Goal: Task Accomplishment & Management: Use online tool/utility

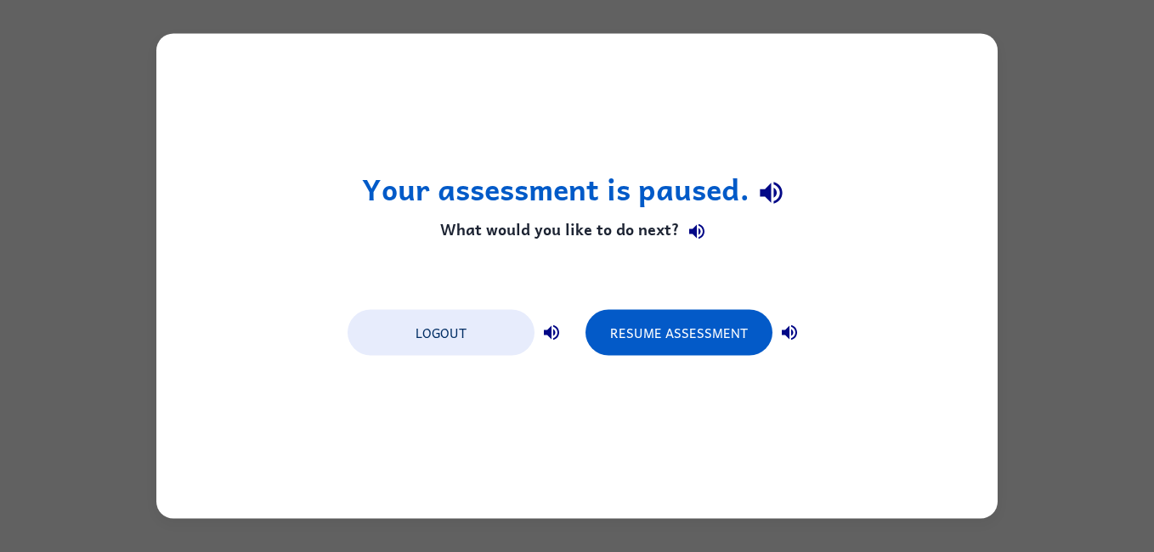
click at [793, 341] on icon "button" at bounding box center [789, 333] width 20 height 20
click at [662, 338] on button "Resume Assessment" at bounding box center [678, 333] width 187 height 46
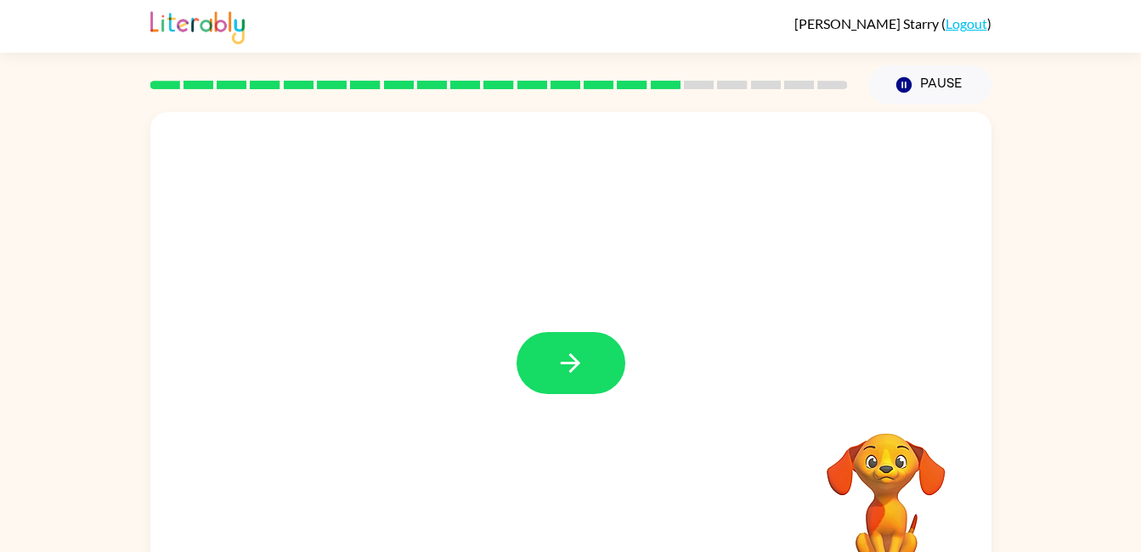
click at [575, 369] on icon "button" at bounding box center [571, 363] width 30 height 30
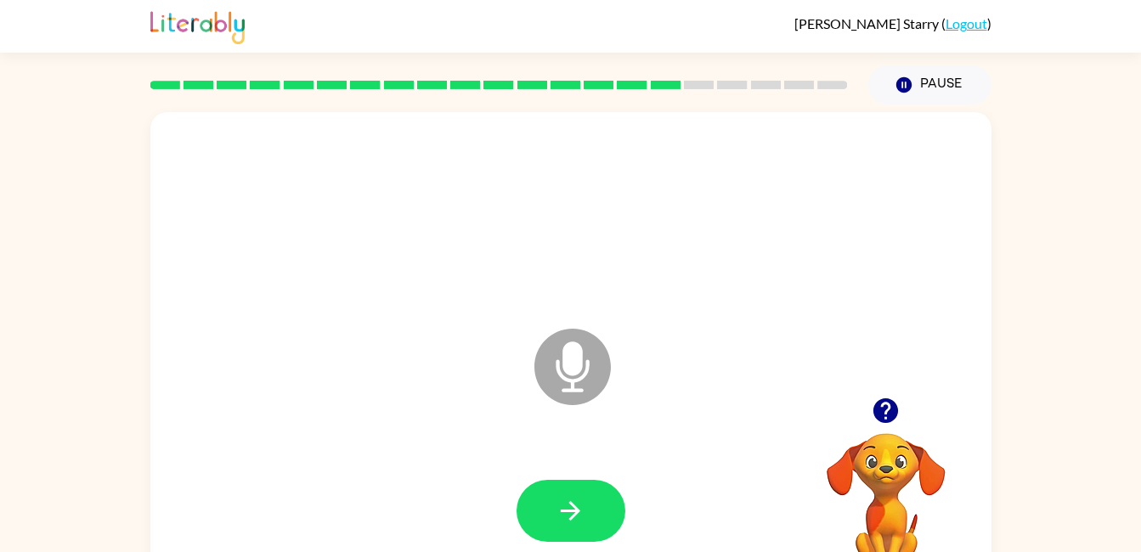
click at [552, 504] on button "button" at bounding box center [571, 511] width 109 height 62
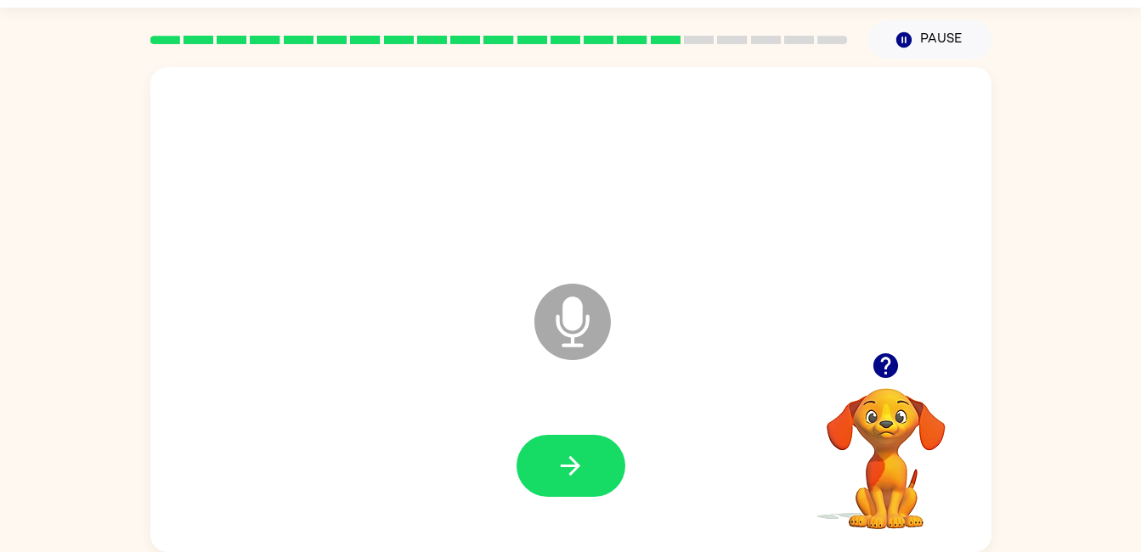
click at [582, 455] on icon "button" at bounding box center [571, 466] width 30 height 30
click at [145, 535] on div "Microphone The Microphone is here when it is your turn to talk Your browser mus…" at bounding box center [570, 305] width 1141 height 493
click at [579, 466] on icon "button" at bounding box center [571, 466] width 20 height 20
click at [581, 472] on icon "button" at bounding box center [571, 466] width 30 height 30
click at [588, 475] on button "button" at bounding box center [571, 466] width 109 height 62
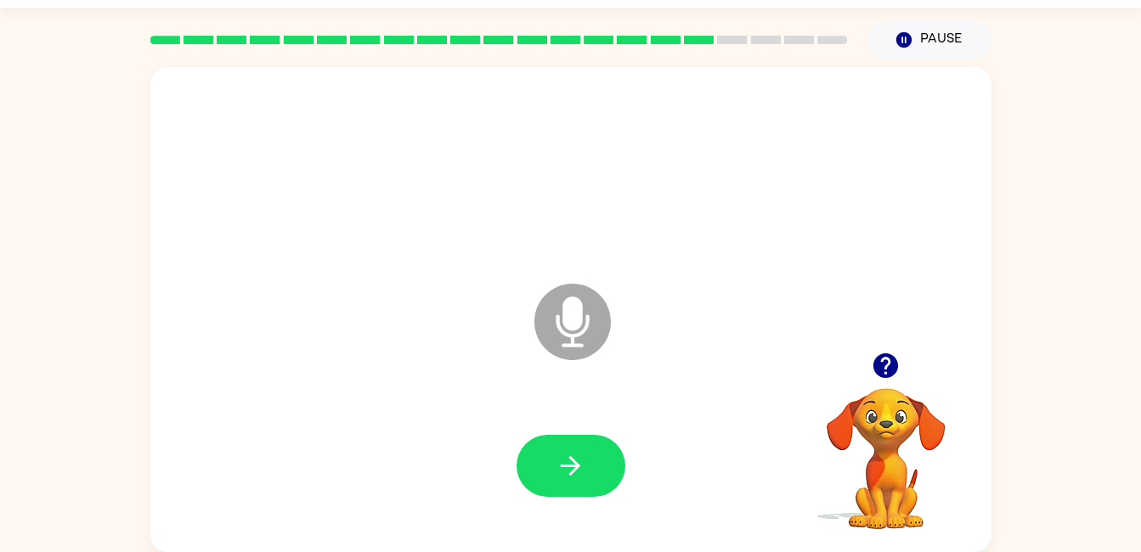
click at [569, 463] on icon "button" at bounding box center [571, 466] width 30 height 30
click at [590, 485] on button "button" at bounding box center [571, 466] width 109 height 62
click at [573, 460] on icon "button" at bounding box center [571, 466] width 20 height 20
click at [601, 480] on button "button" at bounding box center [571, 466] width 109 height 62
click at [571, 481] on button "button" at bounding box center [571, 466] width 109 height 62
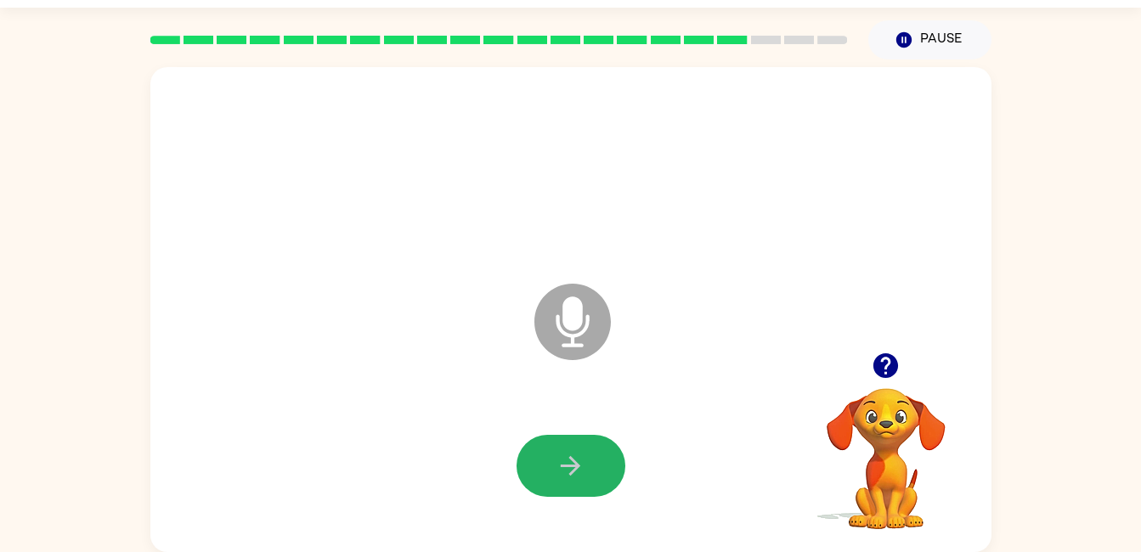
click at [601, 471] on button "button" at bounding box center [571, 466] width 109 height 62
click at [586, 445] on button "button" at bounding box center [571, 466] width 109 height 62
click at [567, 472] on icon "button" at bounding box center [571, 466] width 30 height 30
click at [575, 460] on icon "button" at bounding box center [571, 466] width 30 height 30
click at [590, 465] on button "button" at bounding box center [571, 466] width 109 height 62
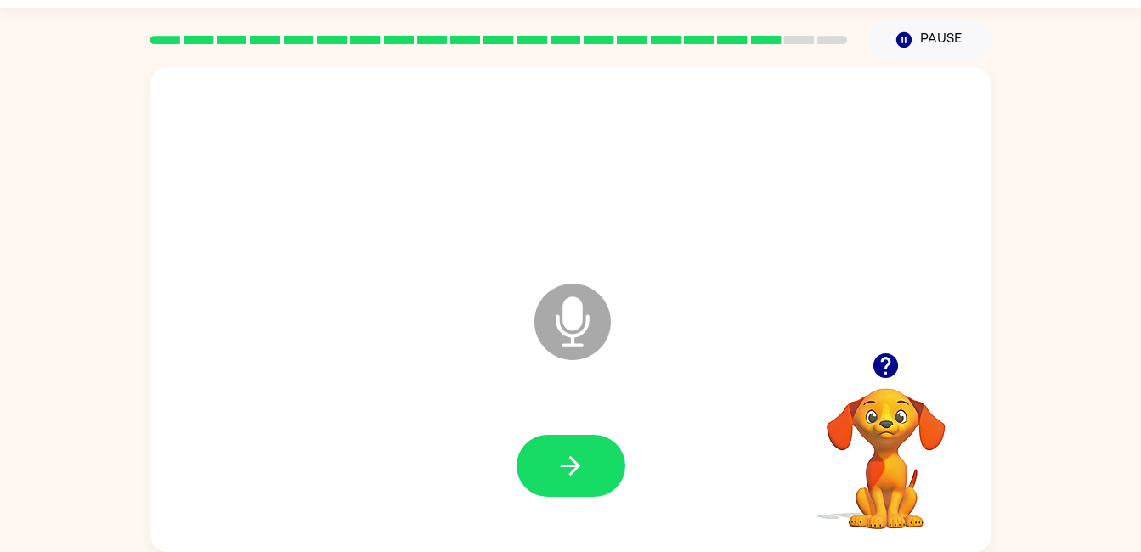
click at [579, 478] on icon "button" at bounding box center [571, 466] width 30 height 30
click at [579, 473] on icon "button" at bounding box center [571, 466] width 30 height 30
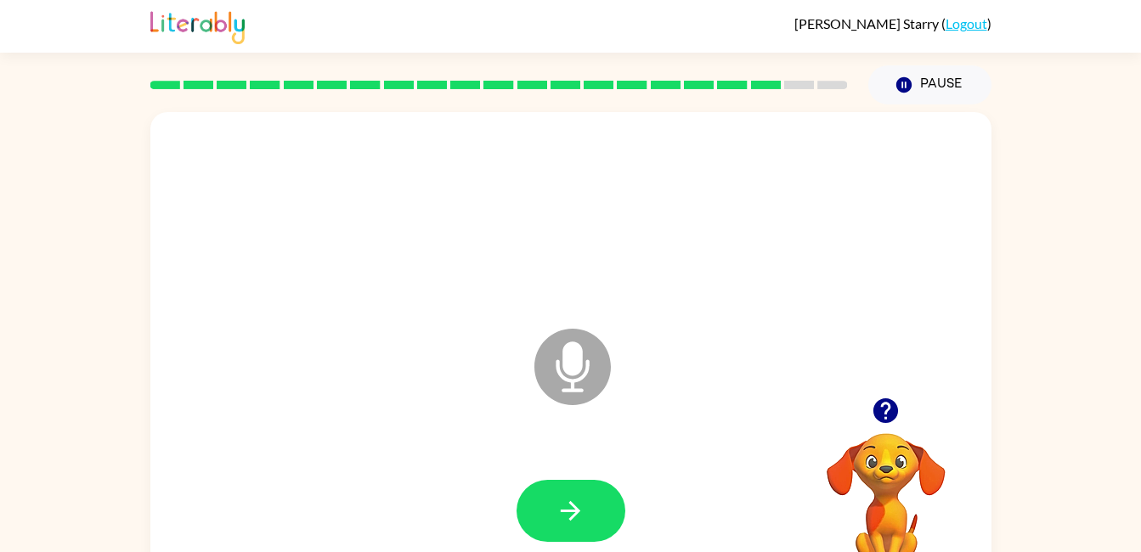
click at [547, 515] on button "button" at bounding box center [571, 511] width 109 height 62
click at [596, 490] on button "button" at bounding box center [571, 511] width 109 height 62
click at [562, 518] on icon "button" at bounding box center [571, 511] width 30 height 30
click at [581, 496] on icon "button" at bounding box center [571, 511] width 30 height 30
click at [579, 490] on button "button" at bounding box center [571, 511] width 109 height 62
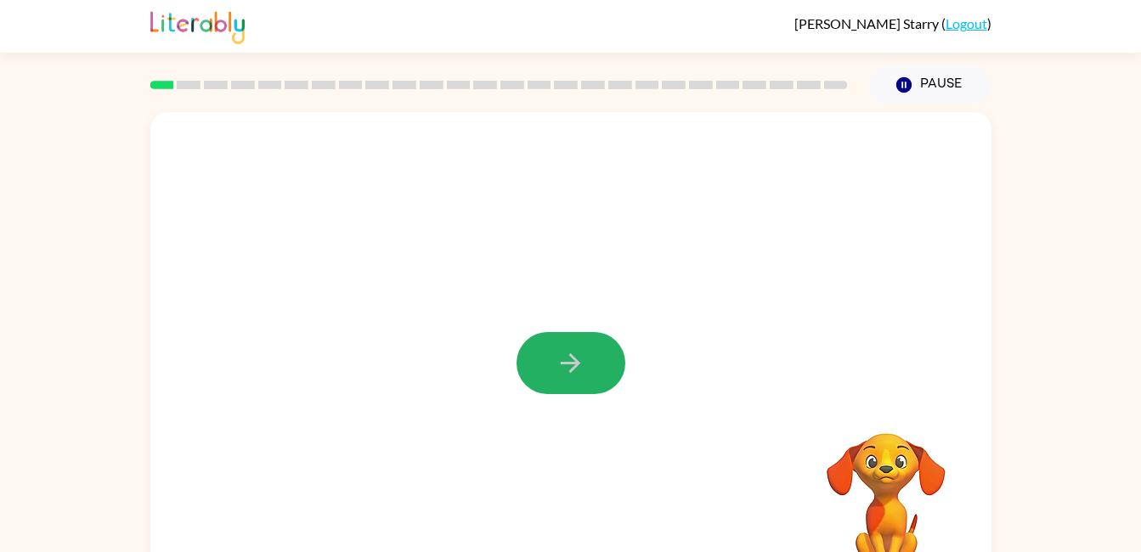
click at [549, 361] on button "button" at bounding box center [571, 363] width 109 height 62
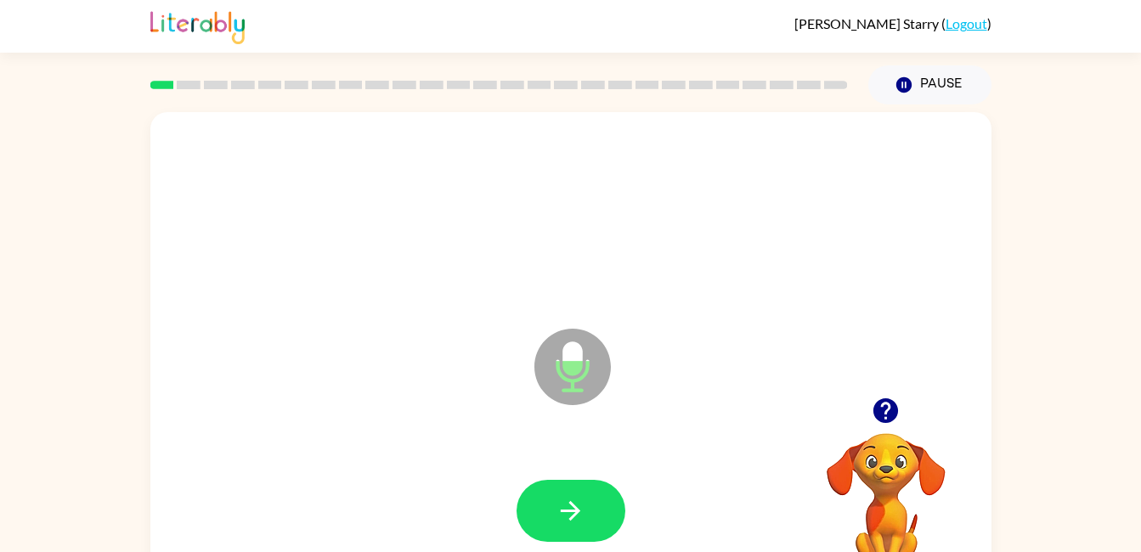
click at [566, 511] on div at bounding box center [570, 511] width 807 height 139
click at [570, 485] on button "button" at bounding box center [571, 511] width 109 height 62
click at [567, 510] on icon "button" at bounding box center [571, 511] width 20 height 20
click at [556, 505] on icon "button" at bounding box center [571, 511] width 30 height 30
click at [575, 535] on button "button" at bounding box center [571, 511] width 109 height 62
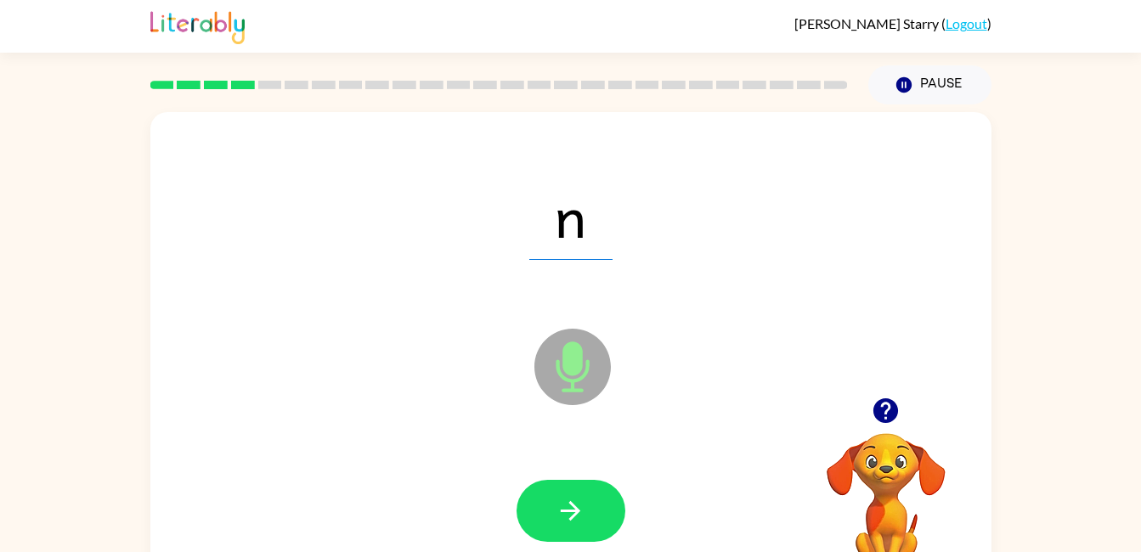
click at [588, 498] on button "button" at bounding box center [571, 511] width 109 height 62
click at [584, 505] on icon "button" at bounding box center [571, 511] width 30 height 30
click at [579, 500] on icon "button" at bounding box center [571, 511] width 30 height 30
click at [581, 517] on icon "button" at bounding box center [571, 511] width 30 height 30
click at [567, 494] on button "button" at bounding box center [571, 511] width 109 height 62
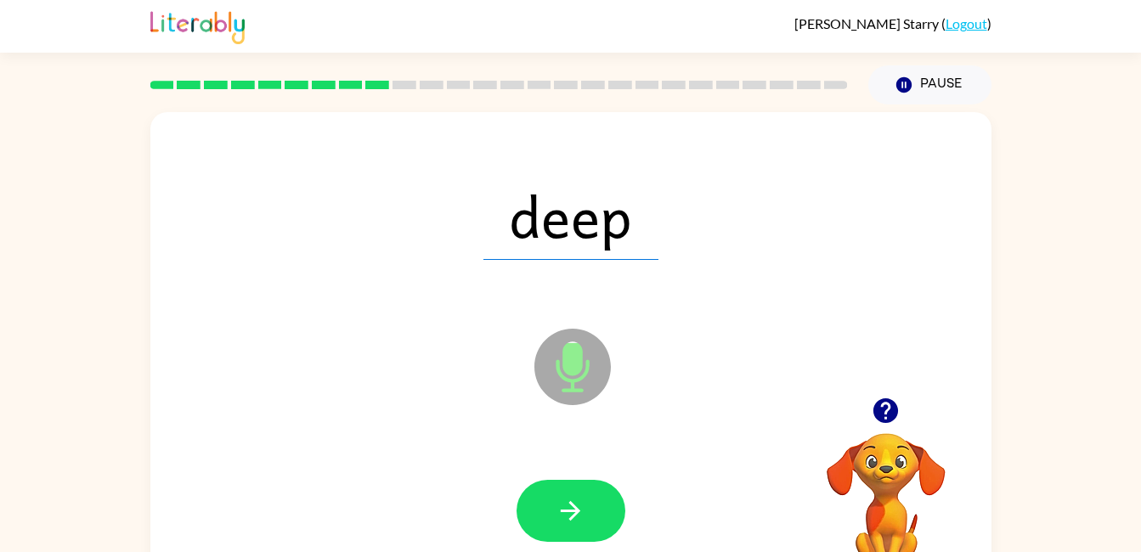
click at [577, 517] on icon "button" at bounding box center [571, 511] width 30 height 30
click at [600, 502] on button "button" at bounding box center [571, 511] width 109 height 62
click at [599, 505] on div at bounding box center [571, 511] width 109 height 62
click at [581, 505] on icon "button" at bounding box center [571, 511] width 30 height 30
click at [603, 502] on button "button" at bounding box center [571, 511] width 109 height 62
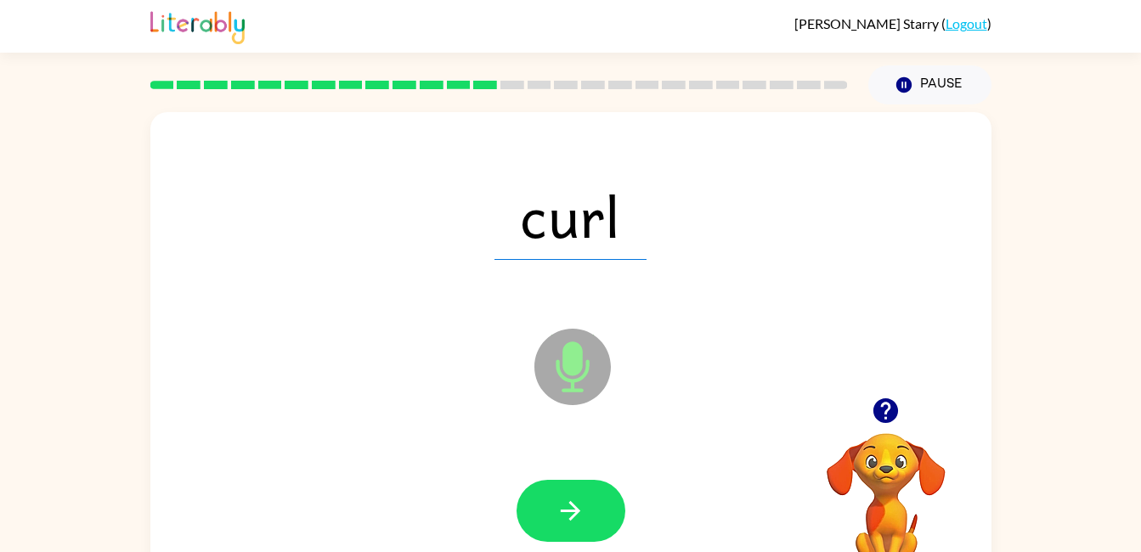
click at [585, 504] on button "button" at bounding box center [571, 511] width 109 height 62
click at [567, 494] on button "button" at bounding box center [571, 511] width 109 height 62
click at [571, 501] on icon "button" at bounding box center [571, 511] width 30 height 30
click at [598, 526] on button "button" at bounding box center [571, 511] width 109 height 62
click at [574, 519] on icon "button" at bounding box center [571, 511] width 30 height 30
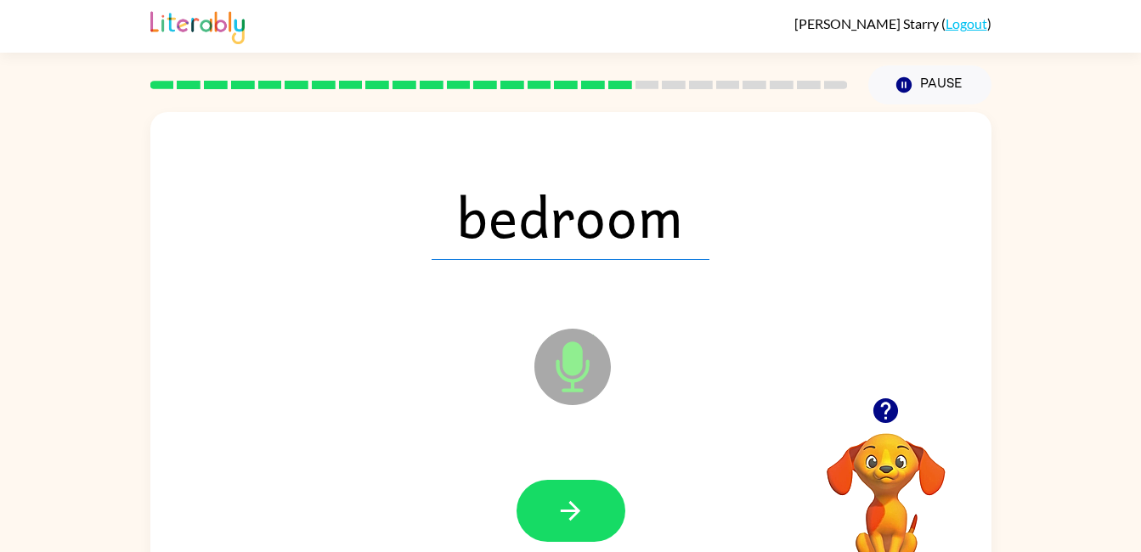
click at [577, 526] on button "button" at bounding box center [571, 511] width 109 height 62
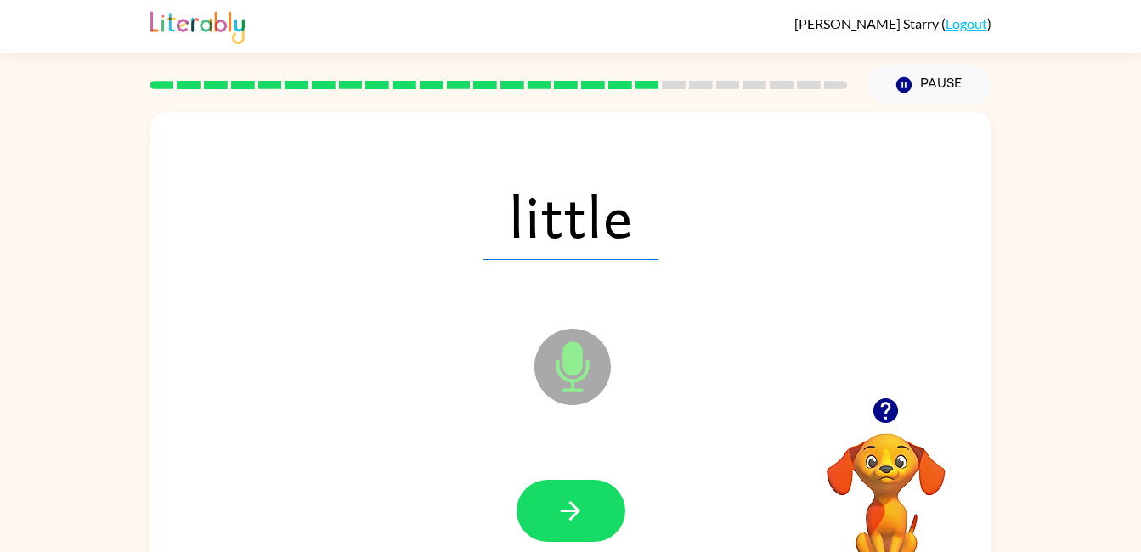
click at [569, 511] on icon "button" at bounding box center [571, 511] width 20 height 20
click at [600, 494] on button "button" at bounding box center [571, 511] width 109 height 62
click at [590, 511] on button "button" at bounding box center [571, 511] width 109 height 62
click at [596, 509] on button "button" at bounding box center [571, 511] width 109 height 62
click at [574, 500] on icon "button" at bounding box center [571, 511] width 30 height 30
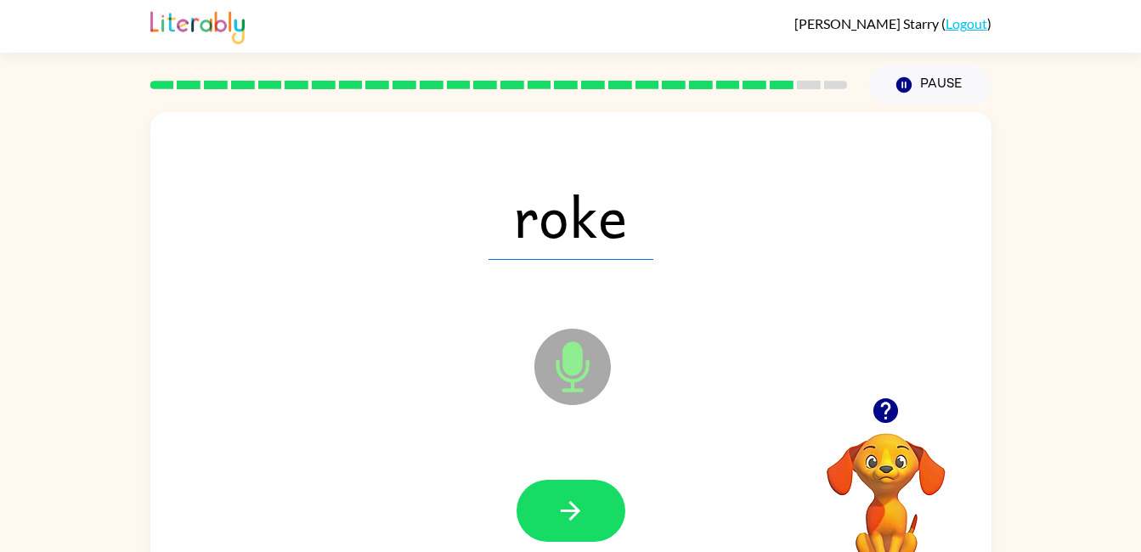
click at [572, 497] on icon "button" at bounding box center [571, 511] width 30 height 30
click at [584, 504] on icon "button" at bounding box center [571, 511] width 30 height 30
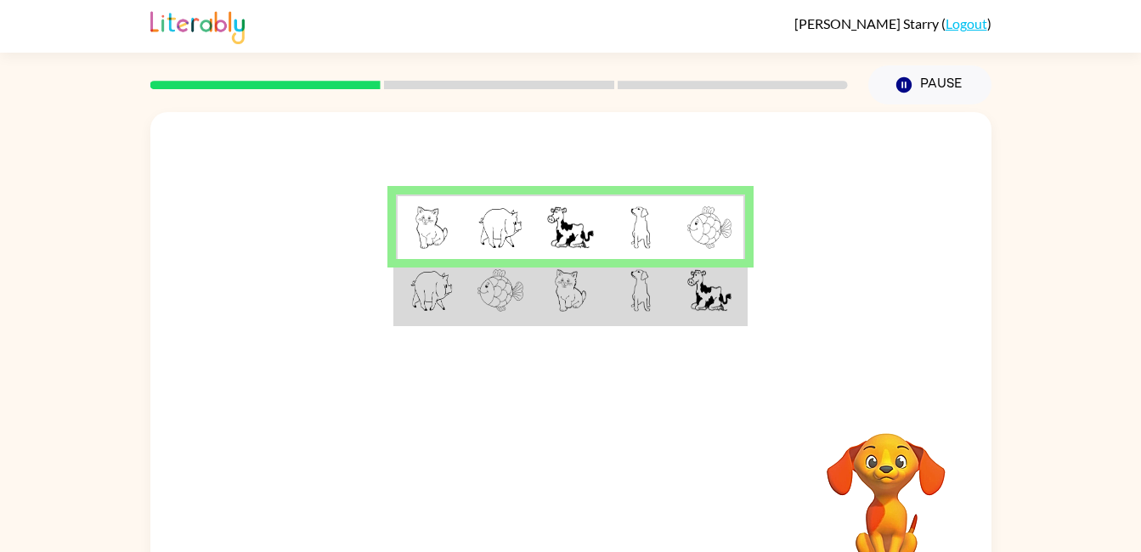
click at [682, 253] on td at bounding box center [710, 227] width 70 height 65
click at [676, 303] on td at bounding box center [710, 291] width 70 height 65
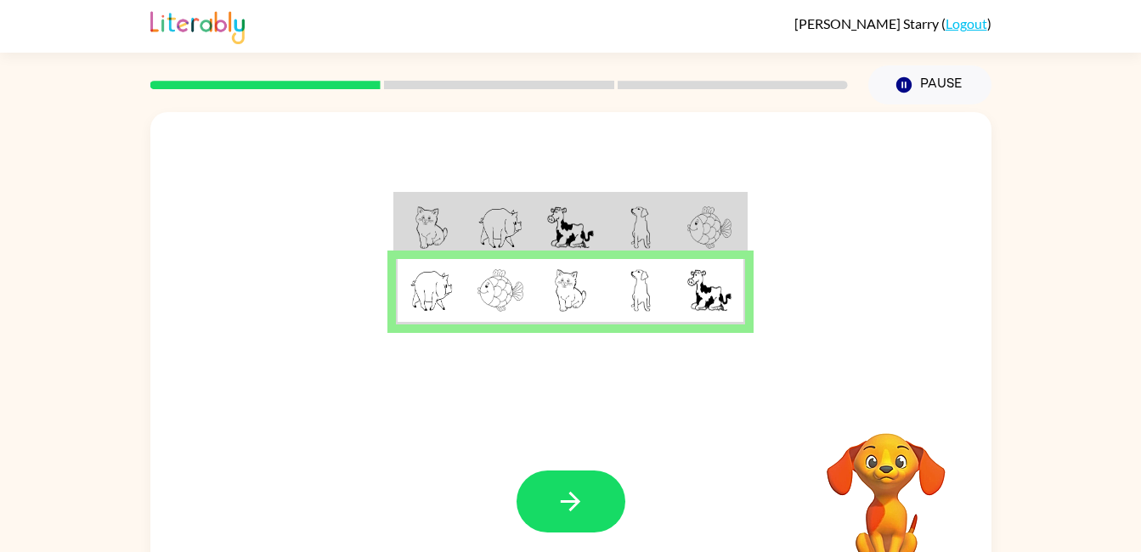
click at [584, 511] on icon "button" at bounding box center [571, 502] width 30 height 30
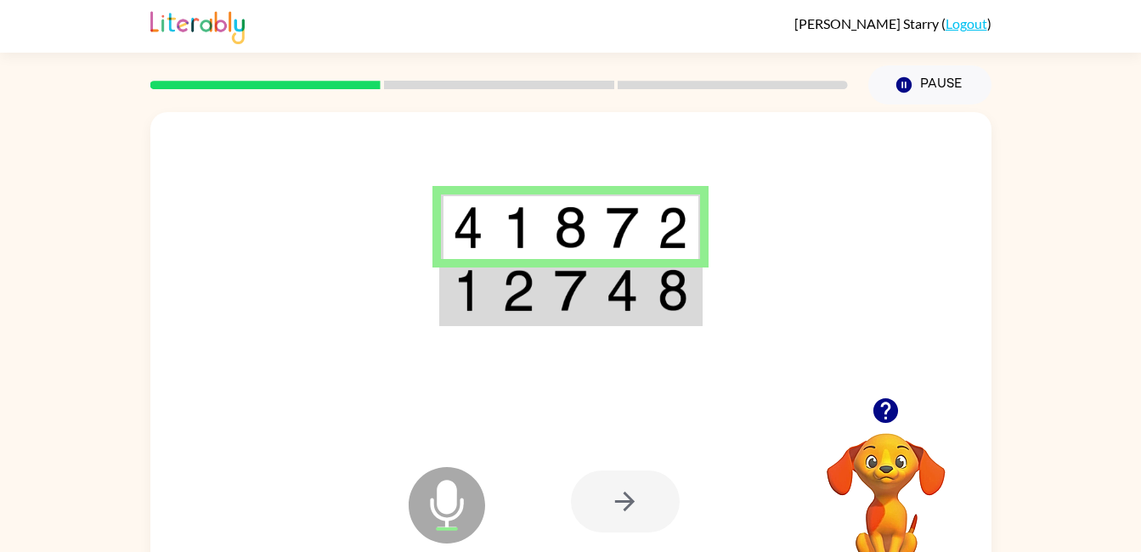
click at [640, 528] on div at bounding box center [625, 502] width 109 height 62
click at [626, 518] on div at bounding box center [625, 502] width 109 height 62
click at [610, 511] on div at bounding box center [625, 502] width 109 height 62
click at [628, 506] on div at bounding box center [625, 502] width 109 height 62
click at [625, 516] on div at bounding box center [625, 502] width 109 height 62
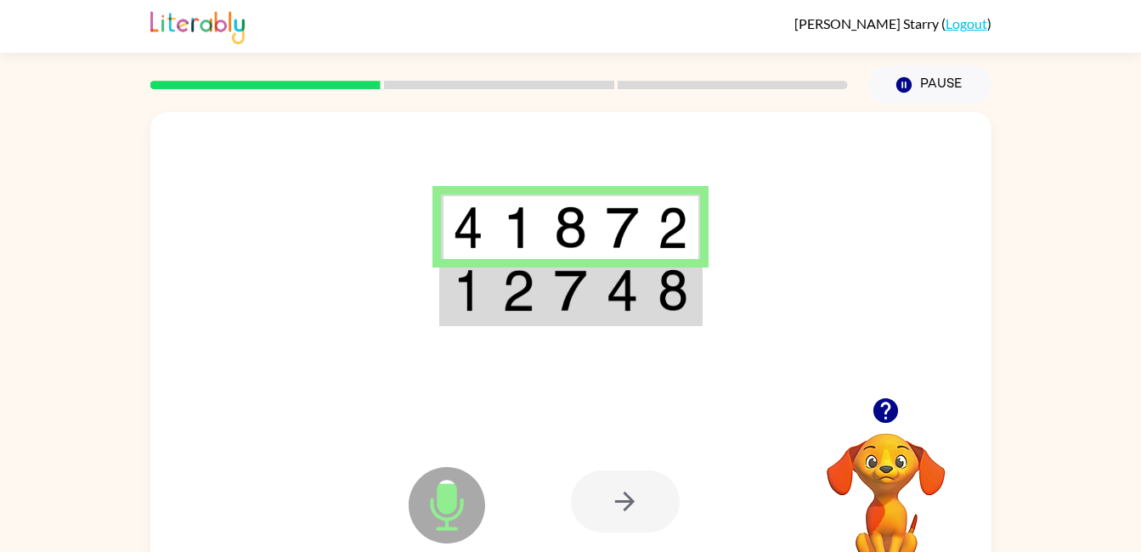
click at [614, 284] on img at bounding box center [622, 290] width 32 height 42
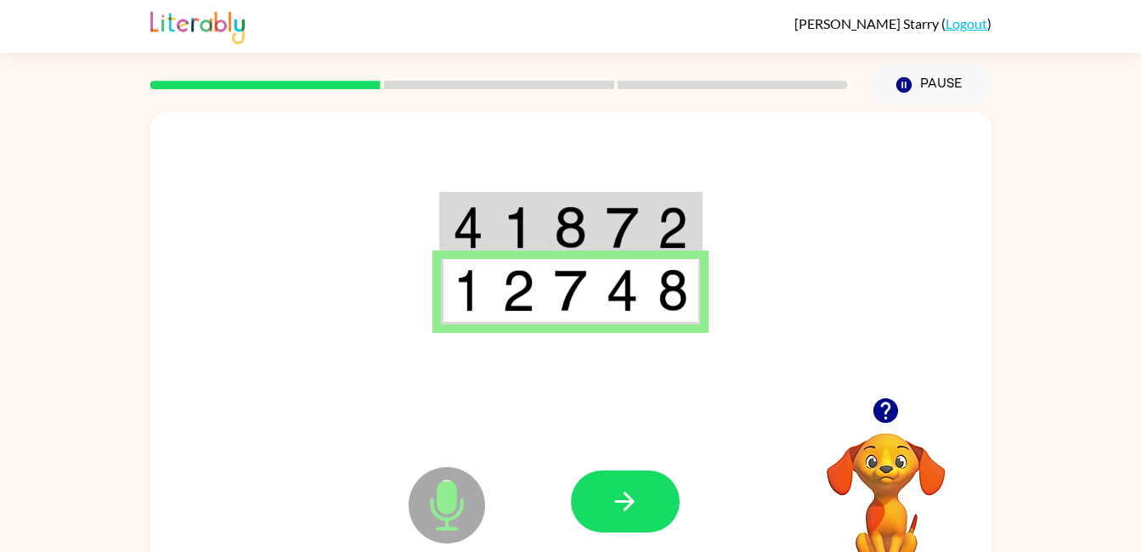
click at [622, 526] on button "button" at bounding box center [625, 502] width 109 height 62
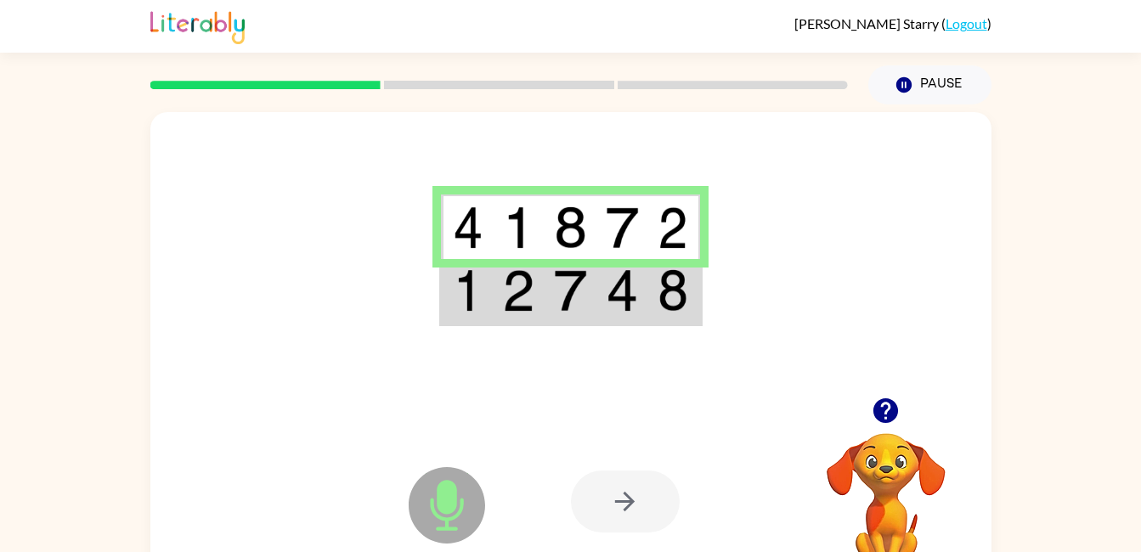
click at [582, 293] on img at bounding box center [570, 290] width 32 height 42
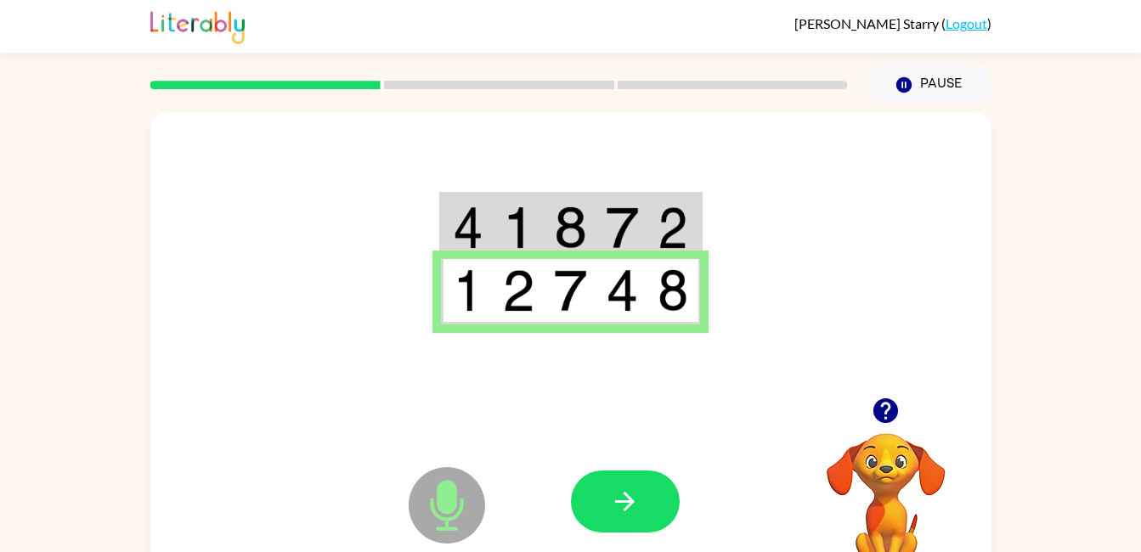
click at [636, 515] on icon "button" at bounding box center [625, 502] width 30 height 30
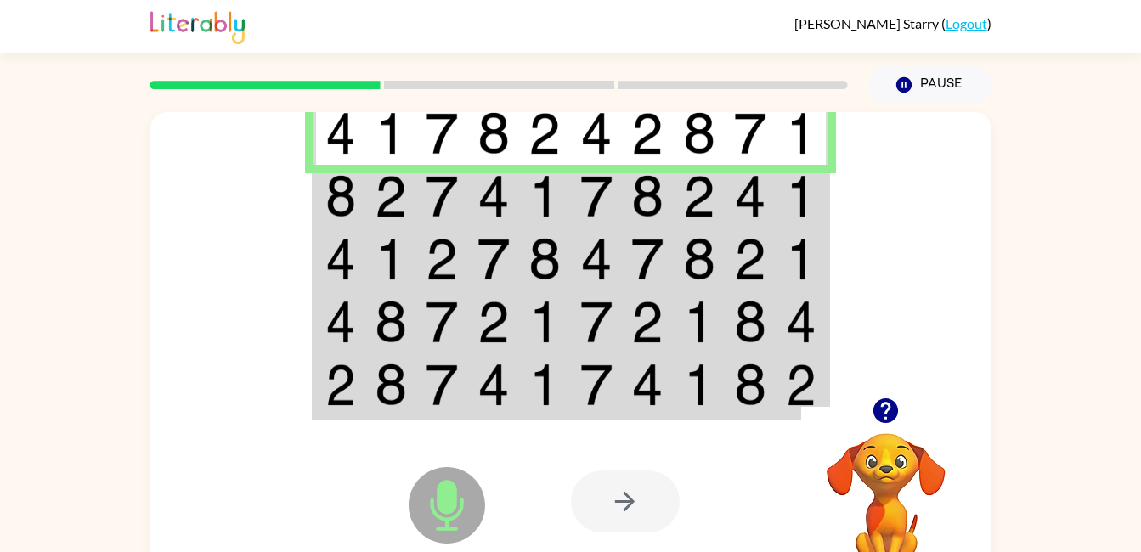
click at [508, 209] on img at bounding box center [493, 196] width 32 height 42
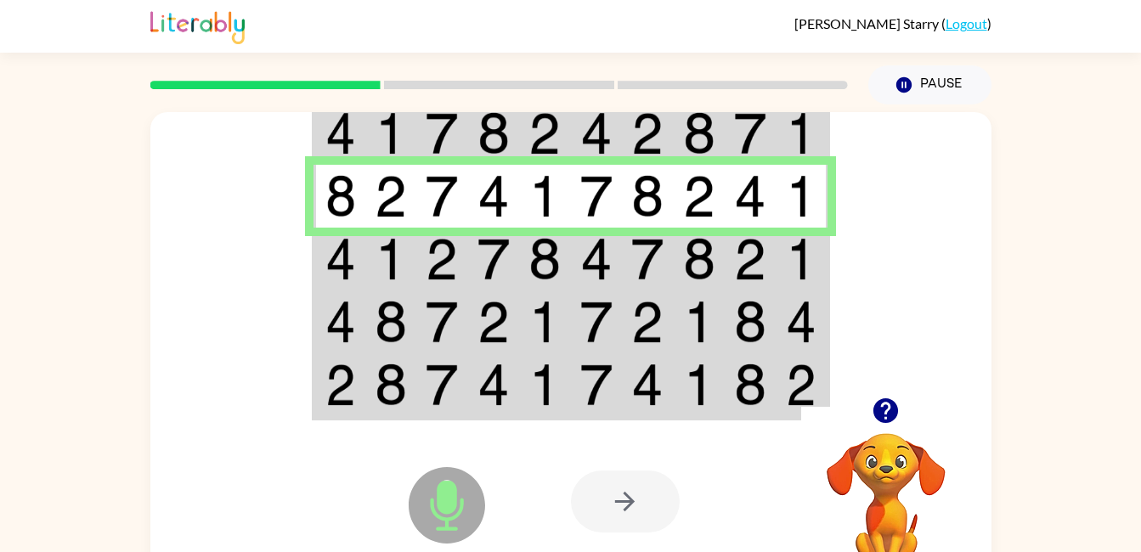
click at [420, 242] on td at bounding box center [442, 259] width 52 height 63
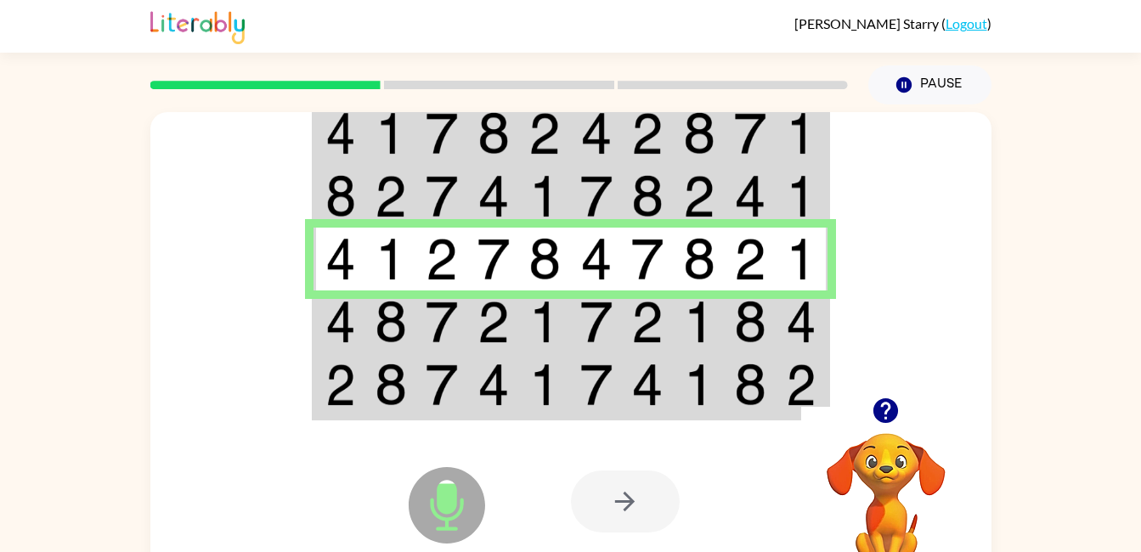
click at [480, 387] on img at bounding box center [493, 385] width 32 height 42
click at [462, 330] on td at bounding box center [442, 322] width 52 height 63
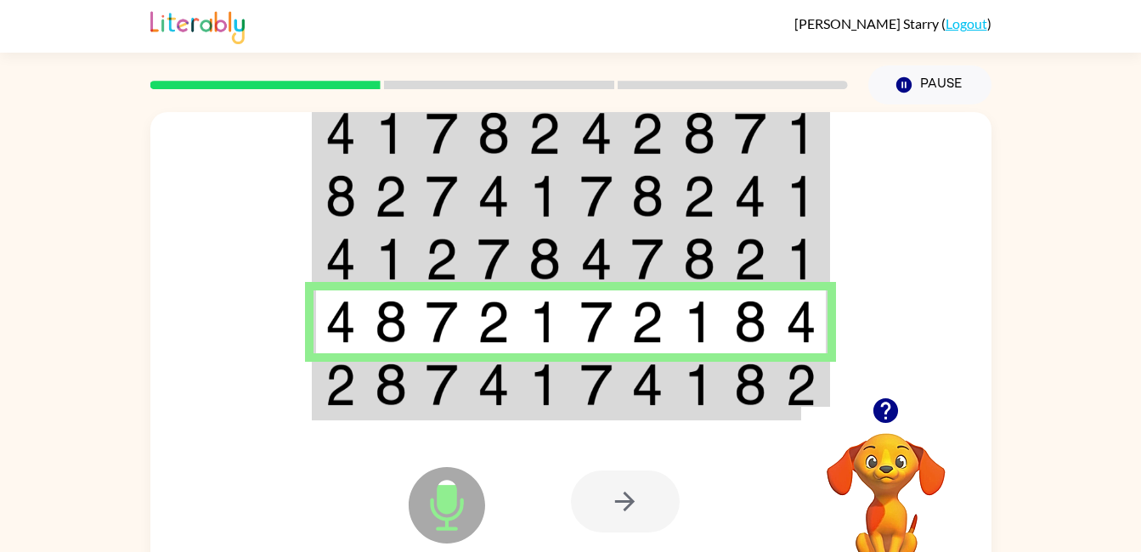
click at [462, 387] on td at bounding box center [442, 385] width 52 height 65
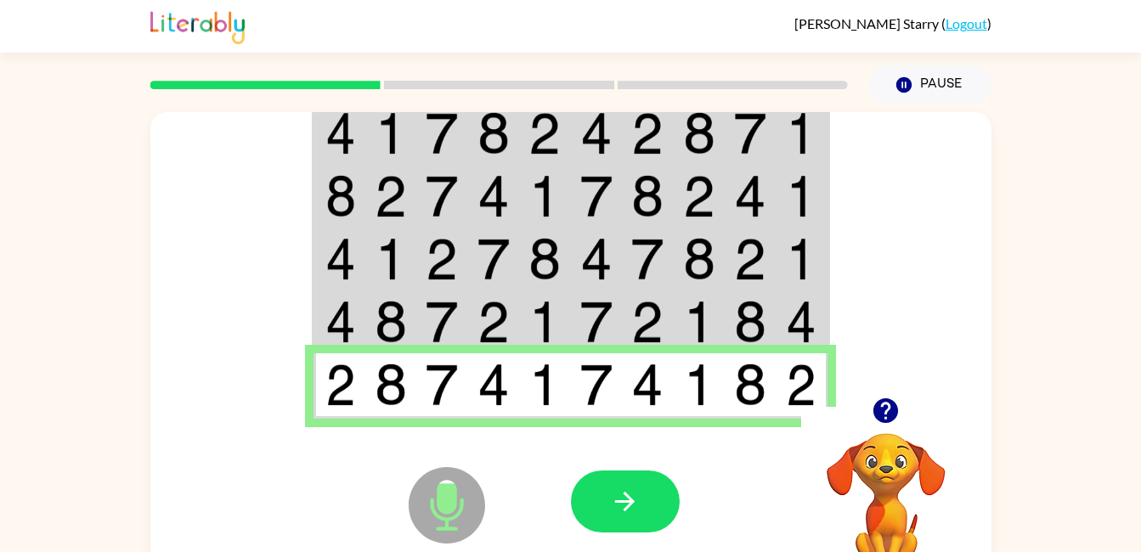
click at [636, 500] on icon "button" at bounding box center [625, 502] width 30 height 30
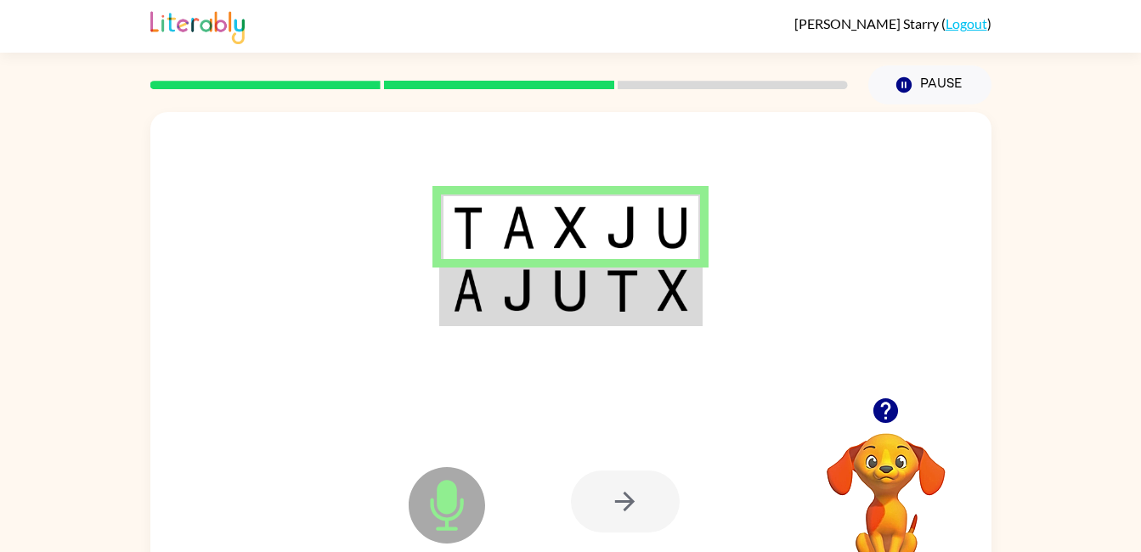
click at [595, 295] on td at bounding box center [571, 291] width 52 height 65
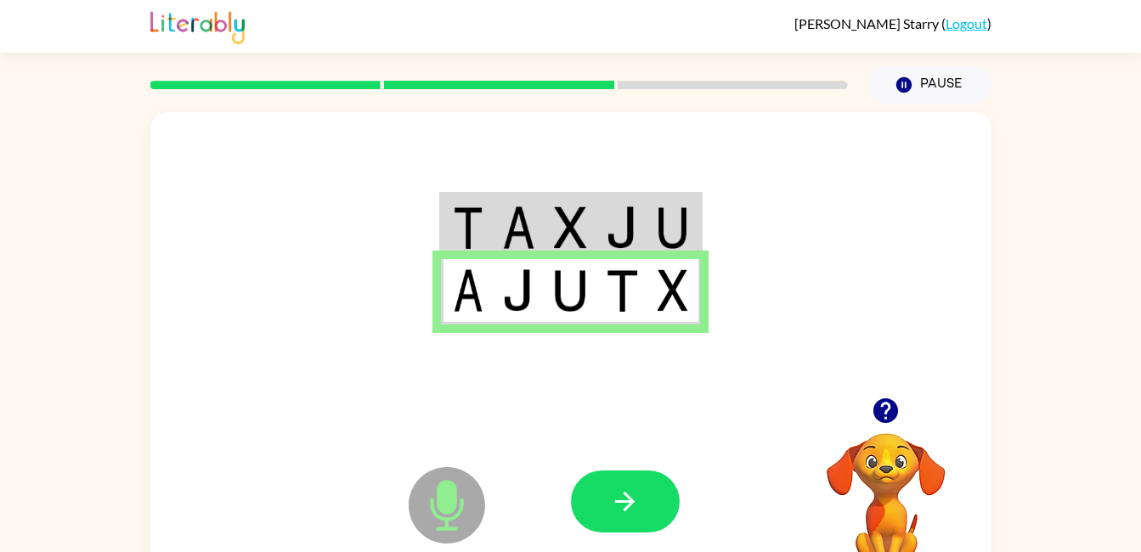
click at [627, 499] on icon "button" at bounding box center [625, 502] width 30 height 30
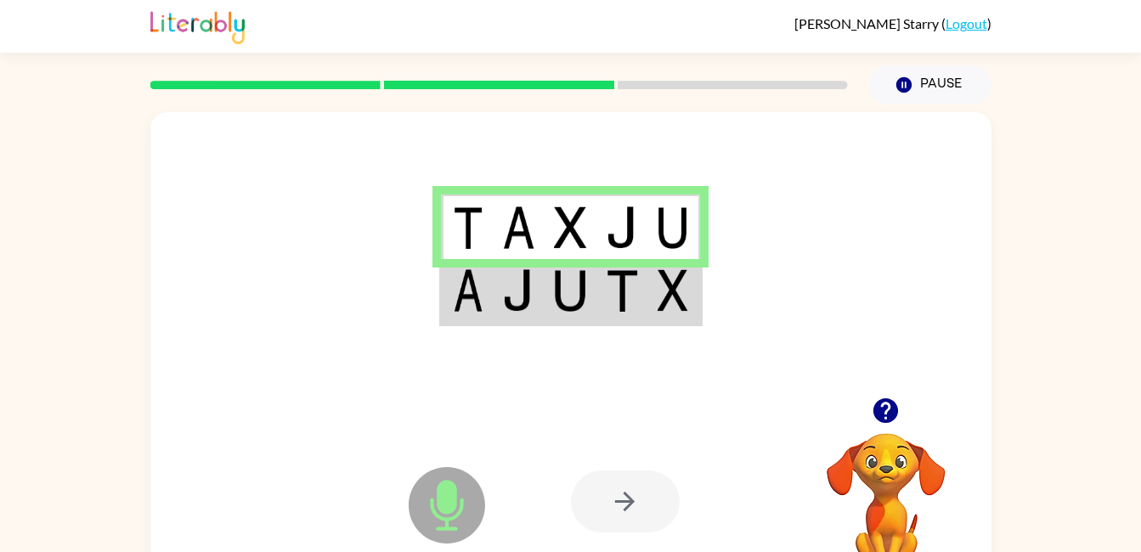
click at [605, 310] on td at bounding box center [622, 291] width 52 height 65
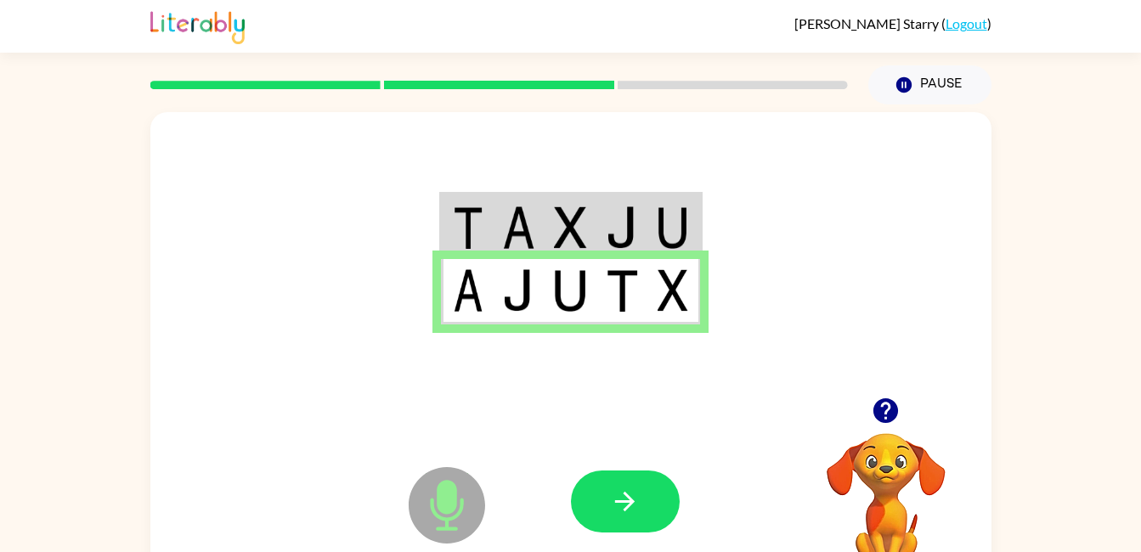
click at [637, 518] on button "button" at bounding box center [625, 502] width 109 height 62
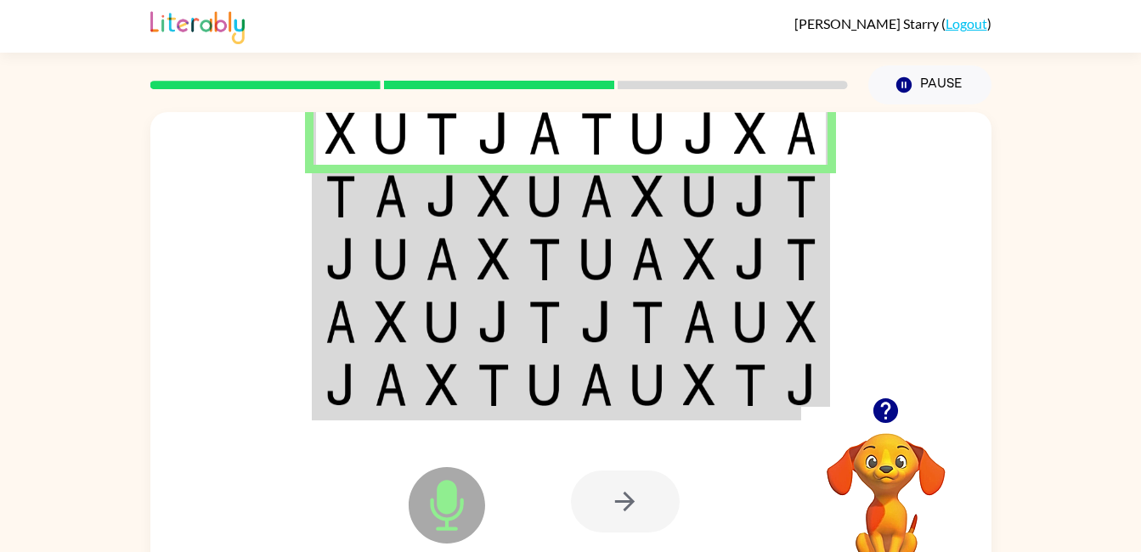
click at [760, 208] on img at bounding box center [750, 196] width 32 height 42
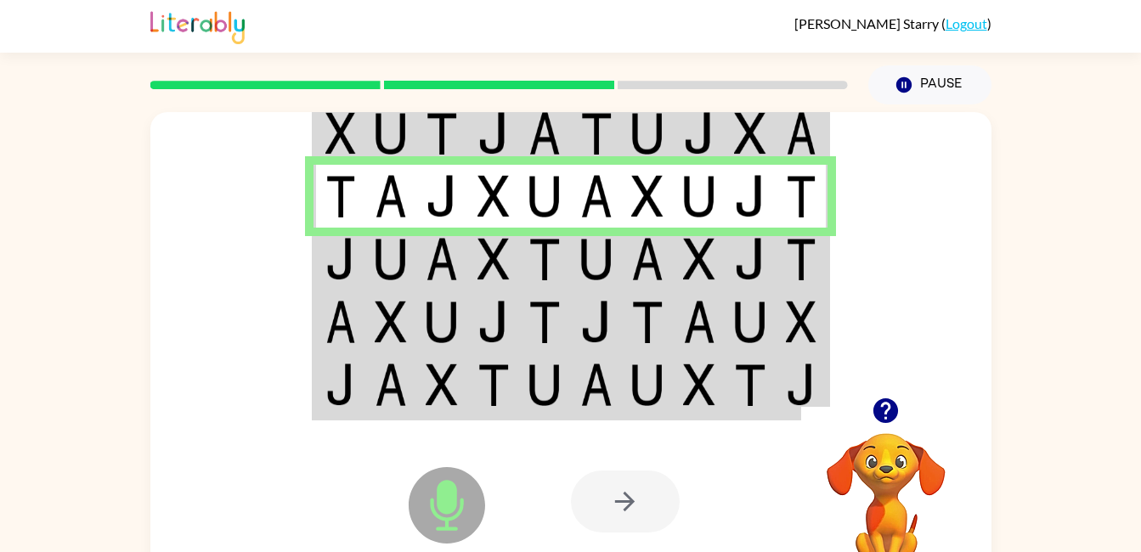
click at [444, 243] on img at bounding box center [442, 259] width 32 height 42
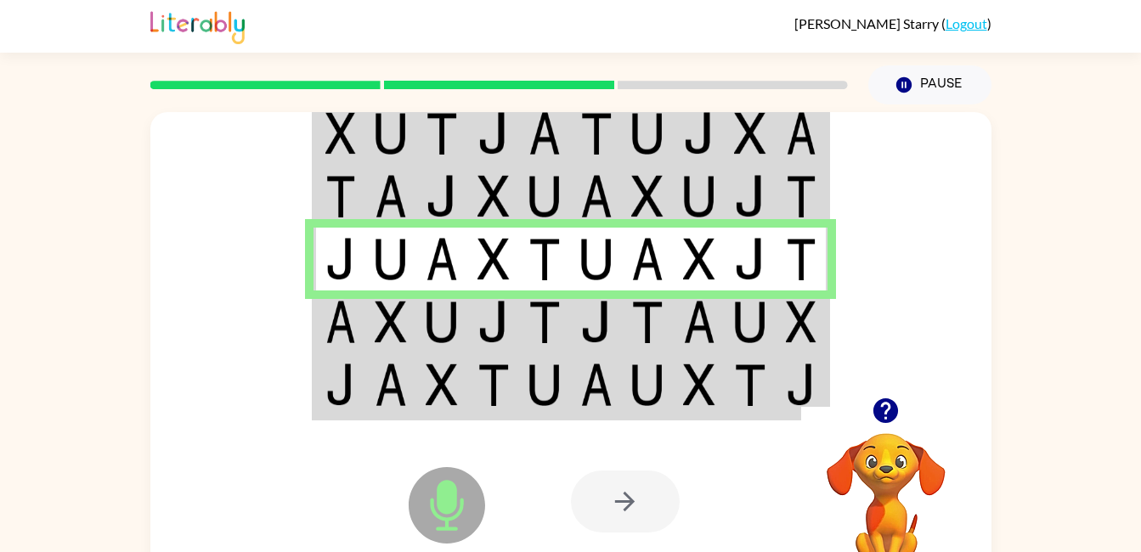
click at [633, 512] on div at bounding box center [625, 502] width 109 height 62
click at [629, 517] on div at bounding box center [625, 502] width 109 height 62
click at [630, 507] on div at bounding box center [625, 502] width 109 height 62
click at [699, 393] on img at bounding box center [699, 385] width 32 height 42
click at [661, 325] on img at bounding box center [647, 322] width 32 height 42
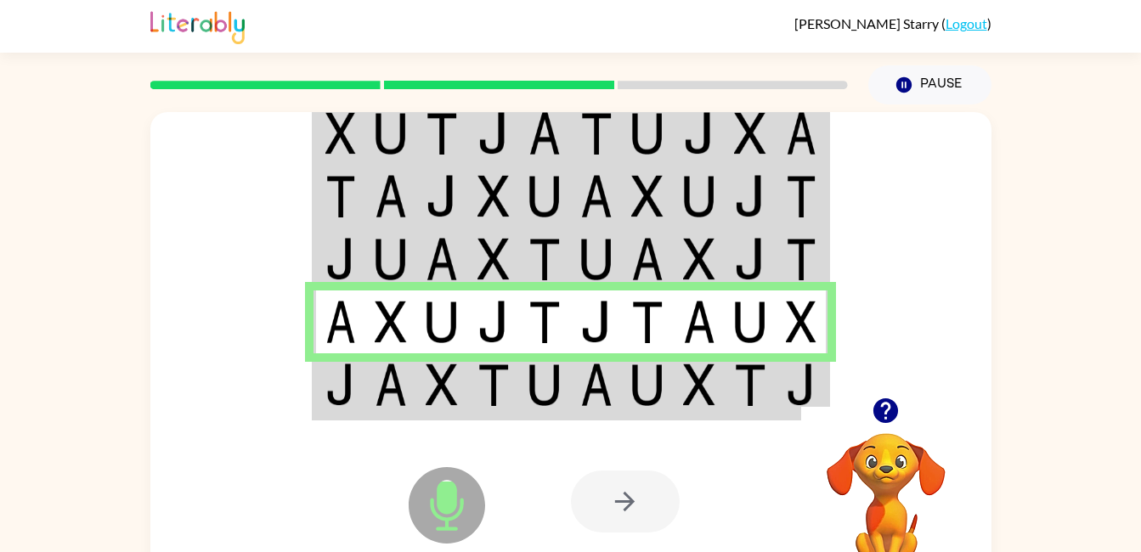
click at [664, 404] on td at bounding box center [648, 385] width 52 height 65
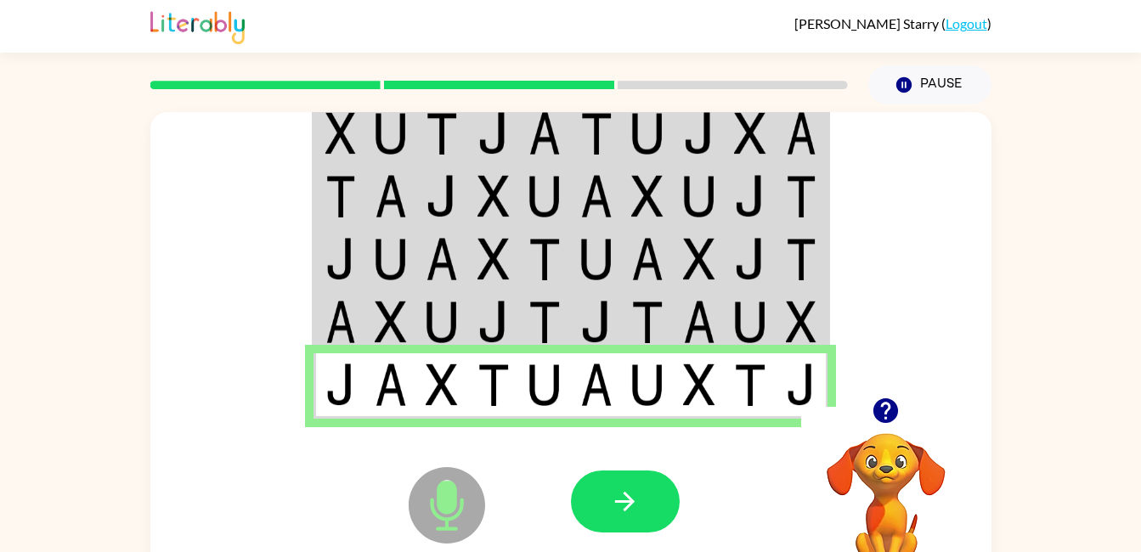
click at [628, 506] on icon "button" at bounding box center [625, 502] width 20 height 20
